Goal: Information Seeking & Learning: Learn about a topic

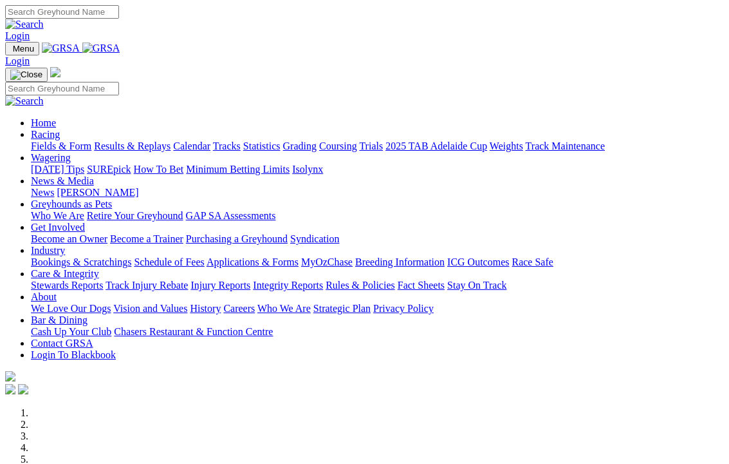
click at [60, 129] on link "Racing" at bounding box center [45, 134] width 29 height 11
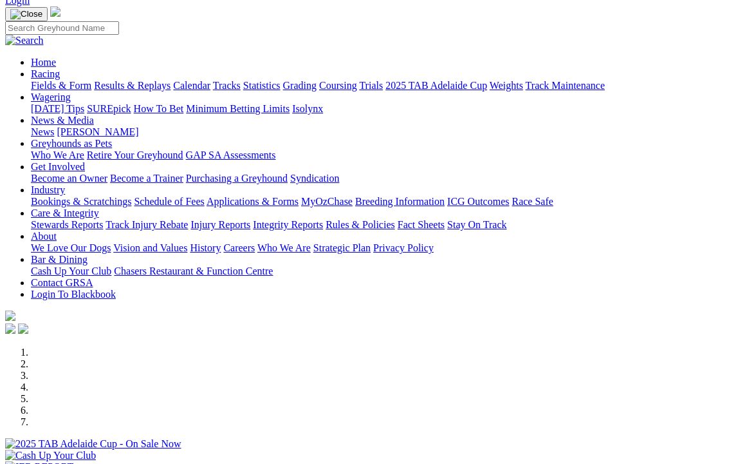
scroll to position [18, 0]
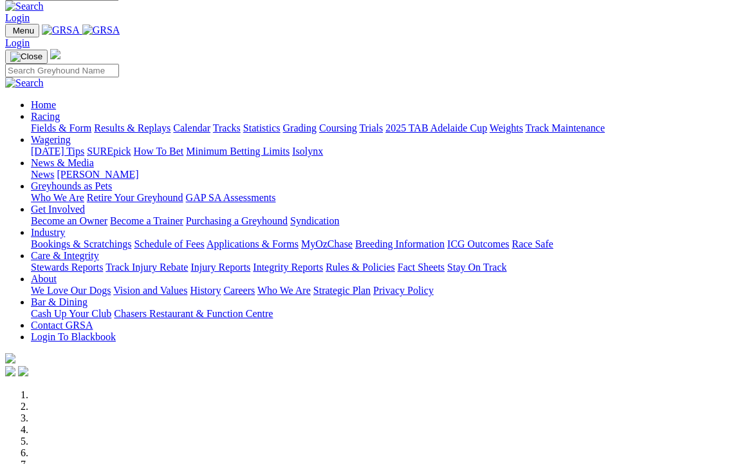
click at [156, 122] on link "Results & Replays" at bounding box center [132, 127] width 77 height 11
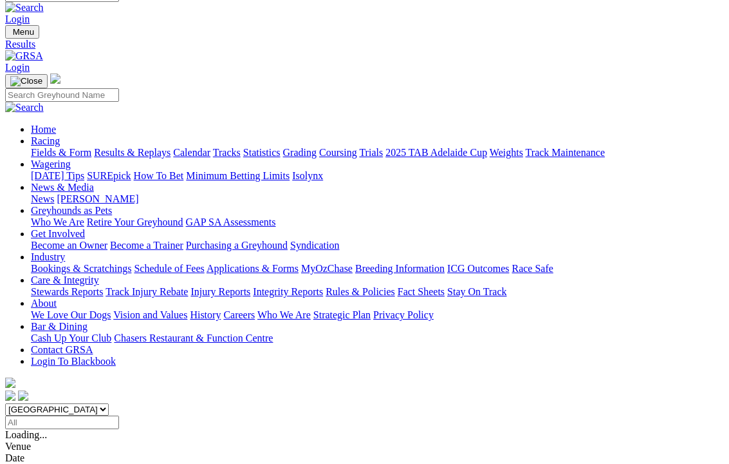
scroll to position [18, 0]
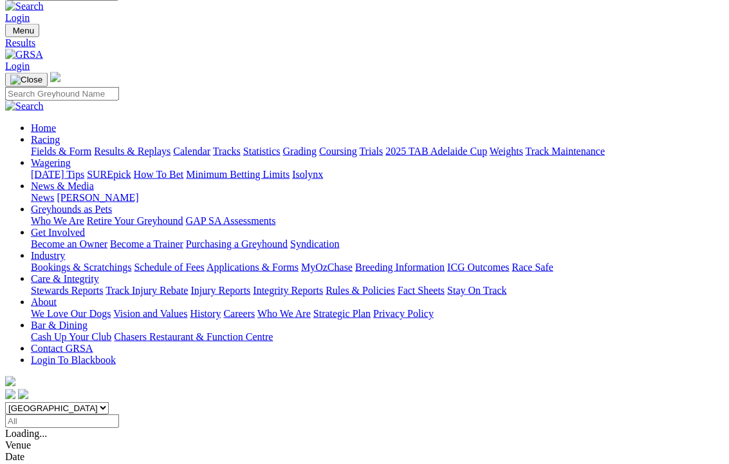
click at [109, 402] on select "South Australia New South Wales Northern Territory Queensland Tasmania Victoria…" at bounding box center [57, 408] width 104 height 12
select select "QLD"
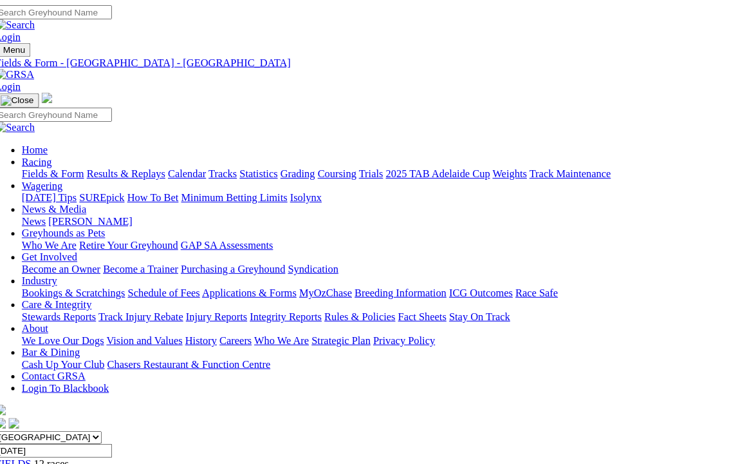
click at [147, 164] on link "Results & Replays" at bounding box center [132, 169] width 77 height 11
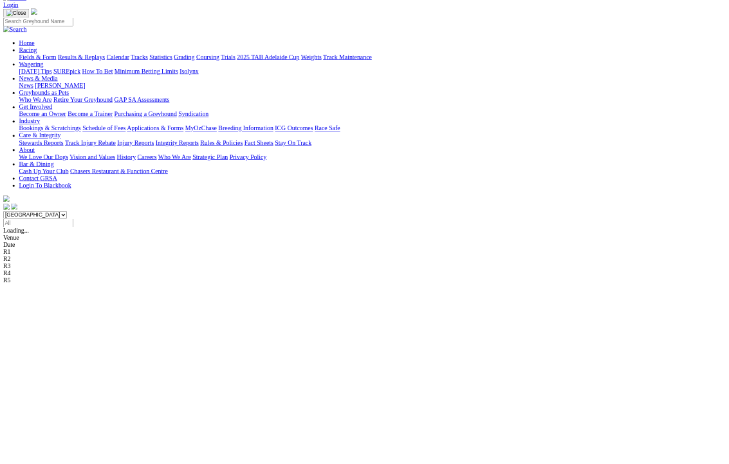
scroll to position [73, 0]
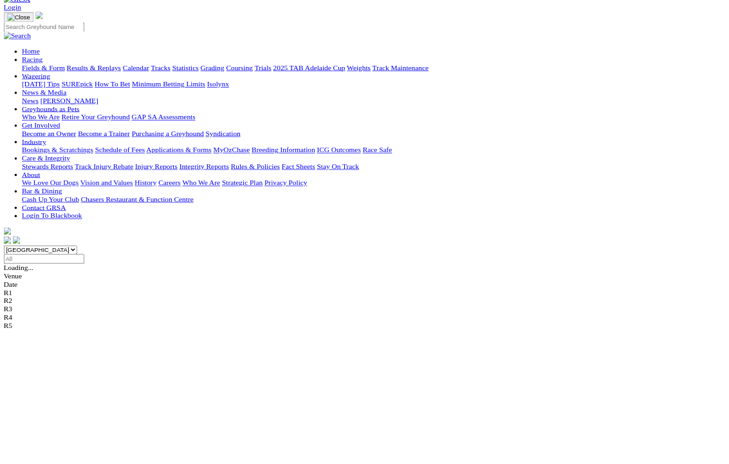
click at [109, 346] on select "[GEOGRAPHIC_DATA] [GEOGRAPHIC_DATA] [GEOGRAPHIC_DATA] [GEOGRAPHIC_DATA] [GEOGRA…" at bounding box center [57, 352] width 104 height 12
select select "QLD"
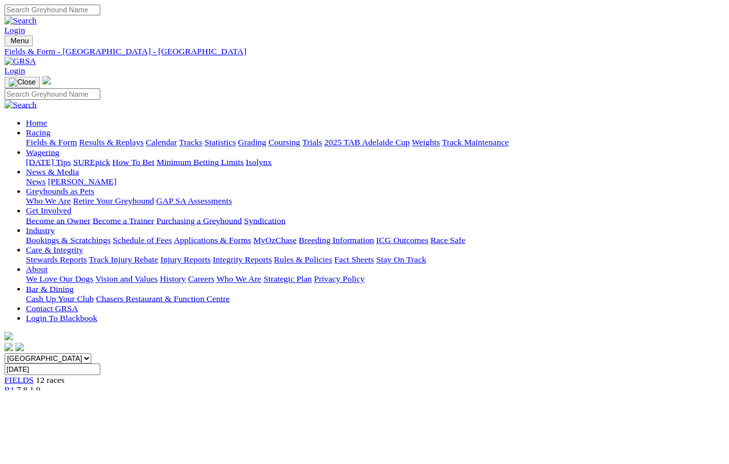
click at [119, 432] on input "[DATE]" at bounding box center [62, 439] width 114 height 14
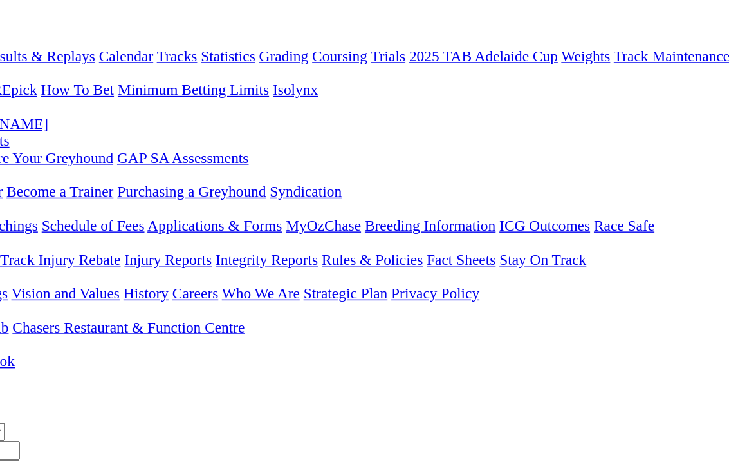
type input "Yesterday, 19 Aug 2025"
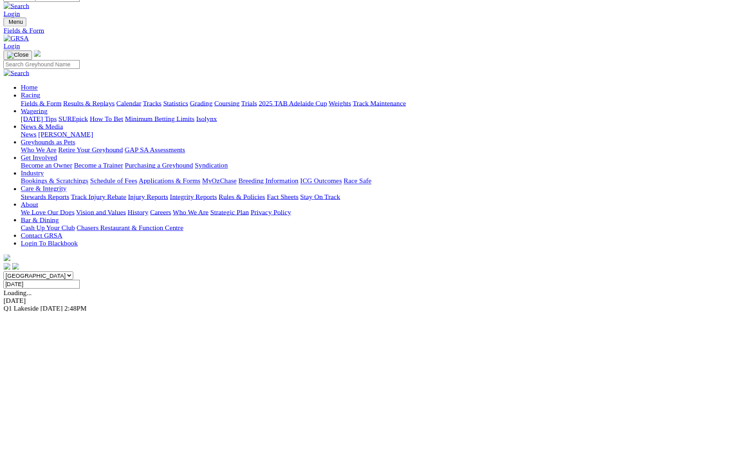
scroll to position [46, 0]
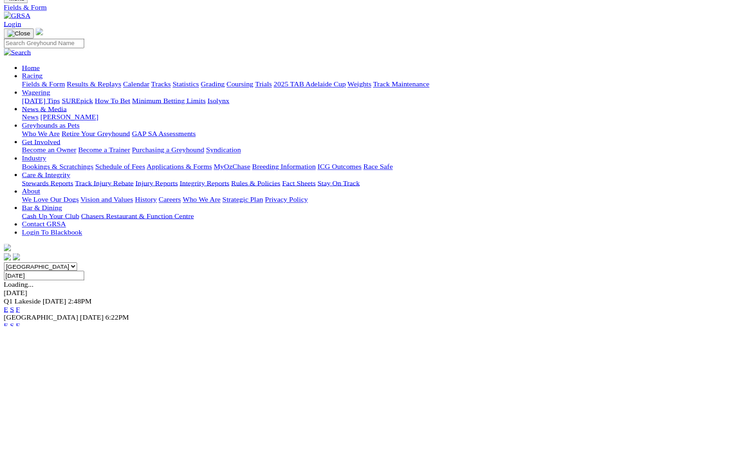
click at [28, 458] on link "F" at bounding box center [26, 463] width 6 height 11
